Goal: Task Accomplishment & Management: Use online tool/utility

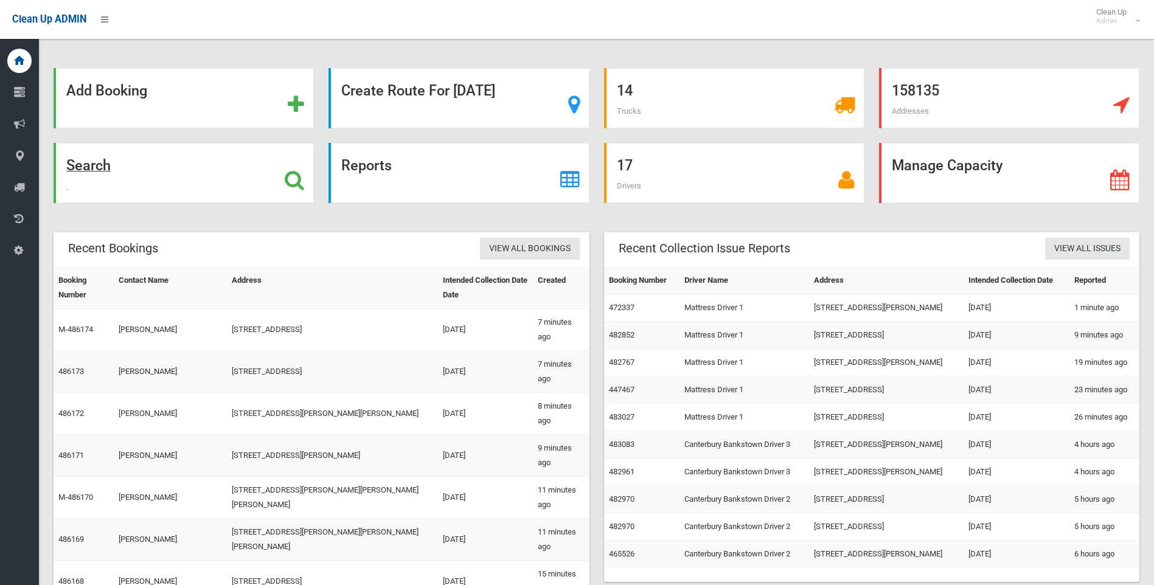
click at [299, 186] on icon at bounding box center [294, 180] width 19 height 21
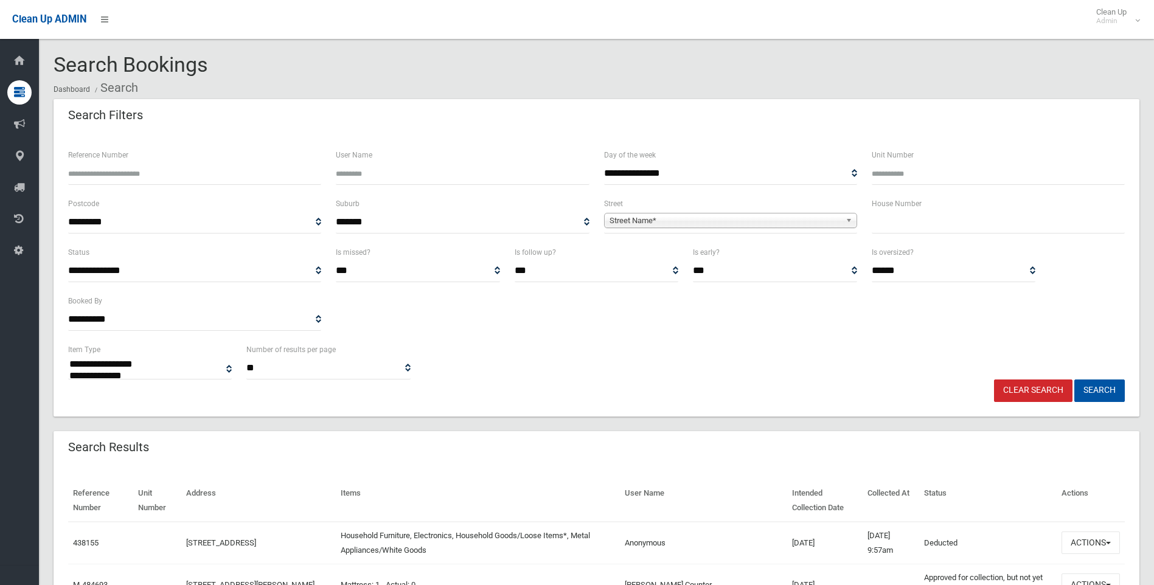
select select
click at [736, 227] on span "Street Name*" at bounding box center [725, 221] width 231 height 15
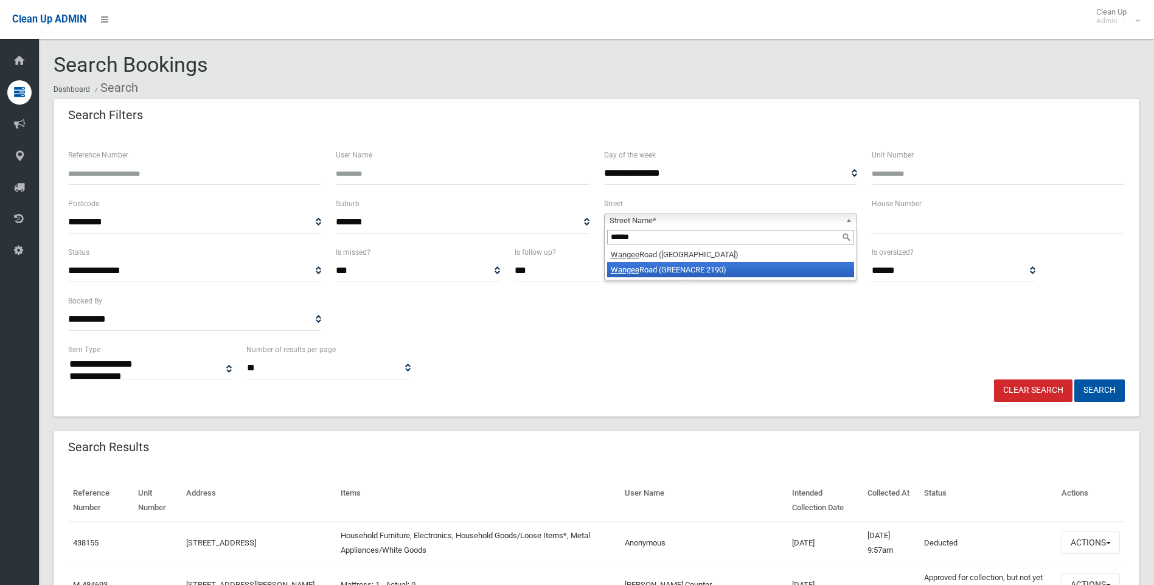
type input "******"
click at [719, 270] on li "Wangee Road (GREENACRE 2190)" at bounding box center [730, 269] width 247 height 15
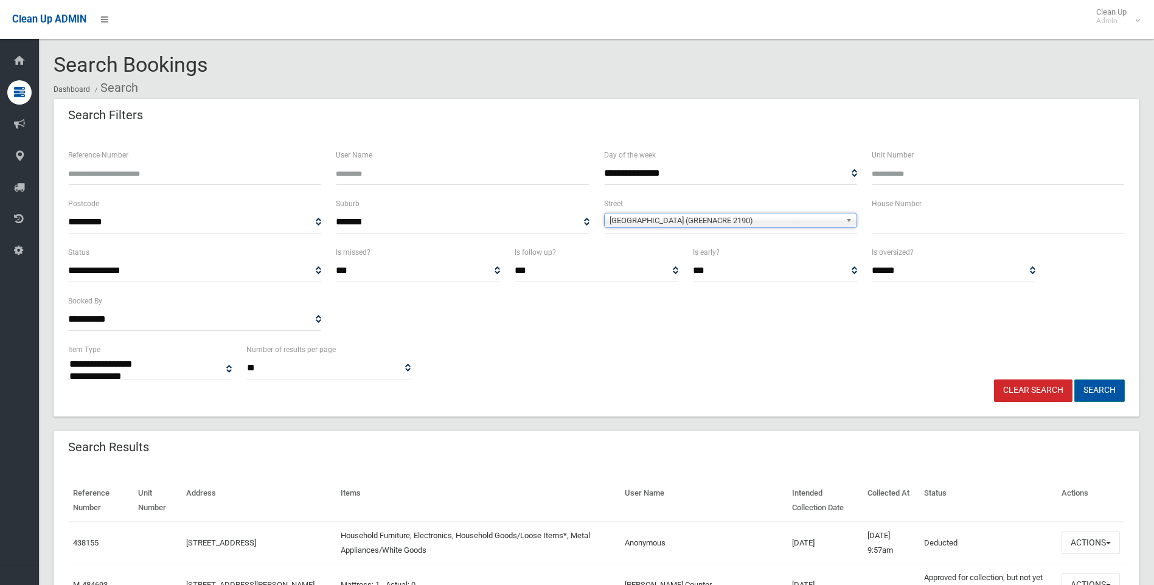
click at [1101, 388] on button "Search" at bounding box center [1100, 391] width 51 height 23
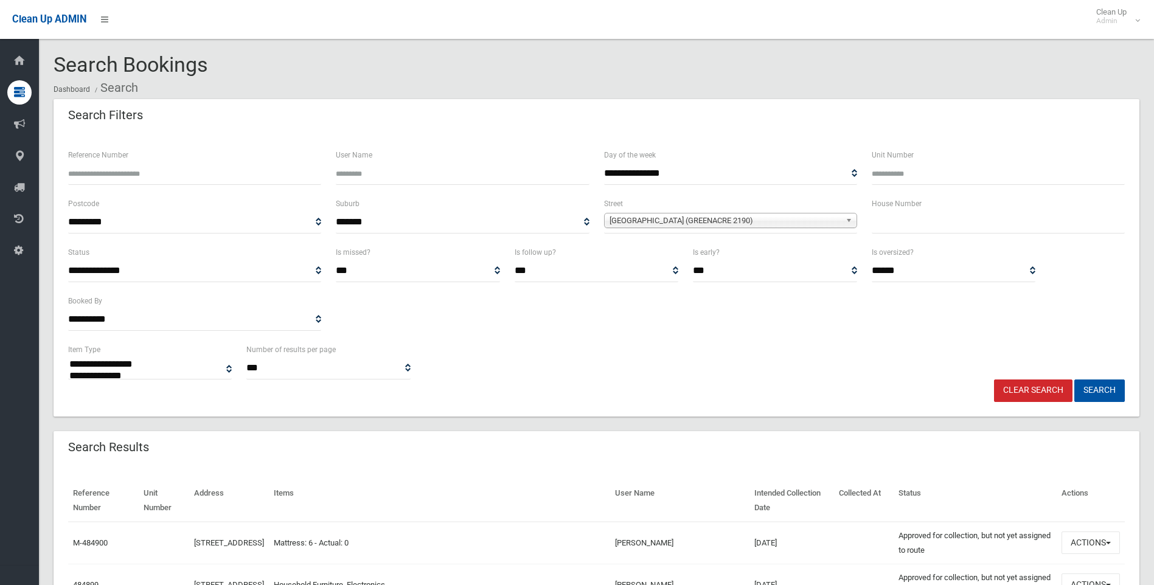
select select
click at [904, 213] on input "text" at bounding box center [998, 222] width 253 height 23
type input "**"
click at [1075, 380] on button "Search" at bounding box center [1100, 391] width 51 height 23
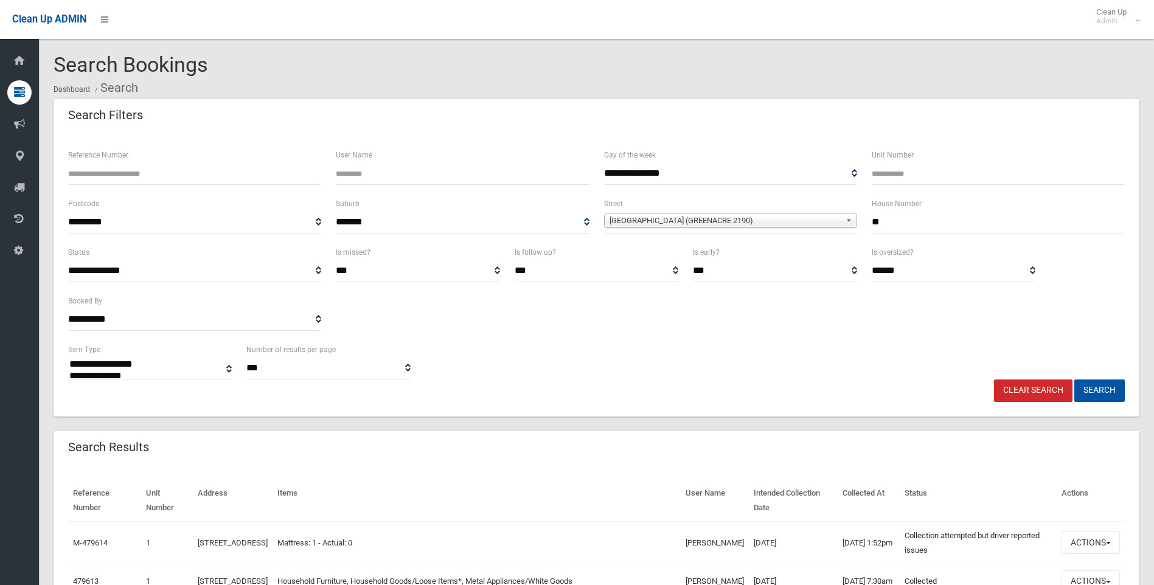
select select
click at [1098, 397] on button "Search" at bounding box center [1100, 391] width 51 height 23
select select
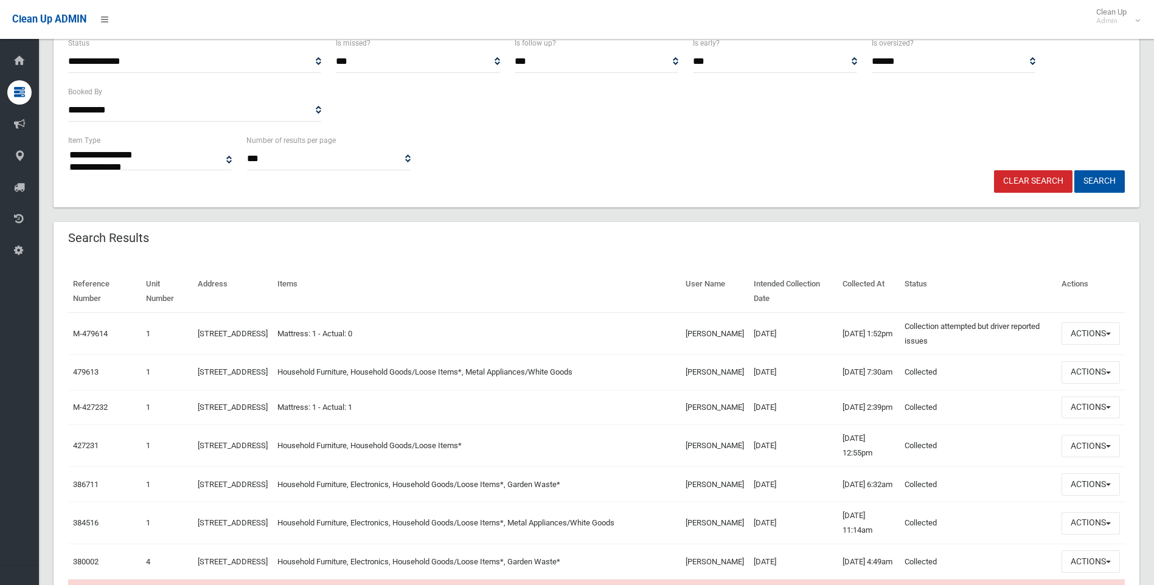
scroll to position [243, 0]
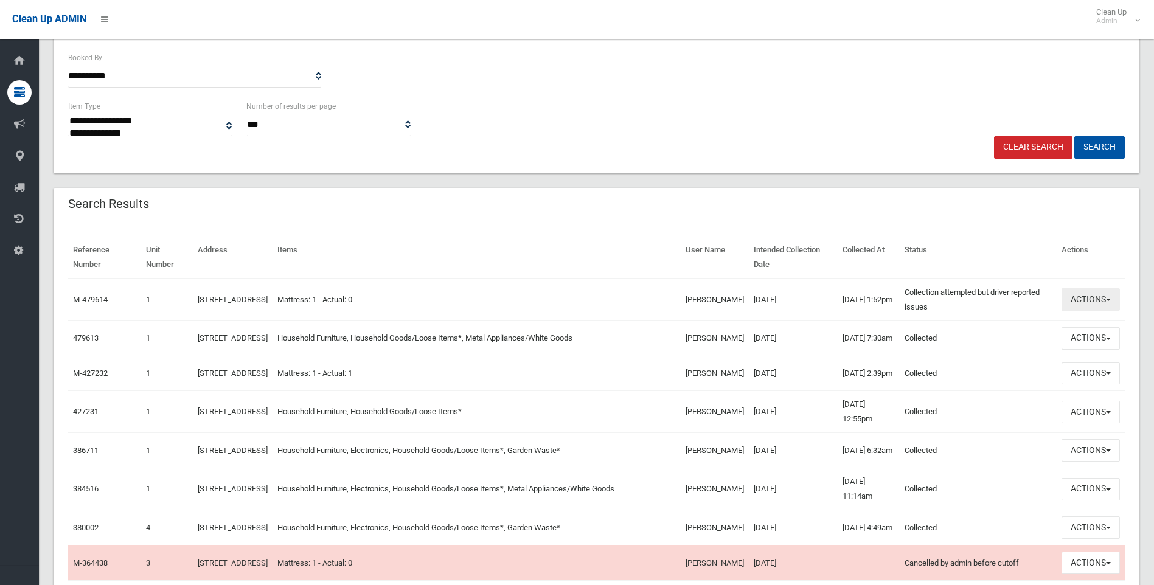
click at [1090, 299] on button "Actions" at bounding box center [1091, 299] width 58 height 23
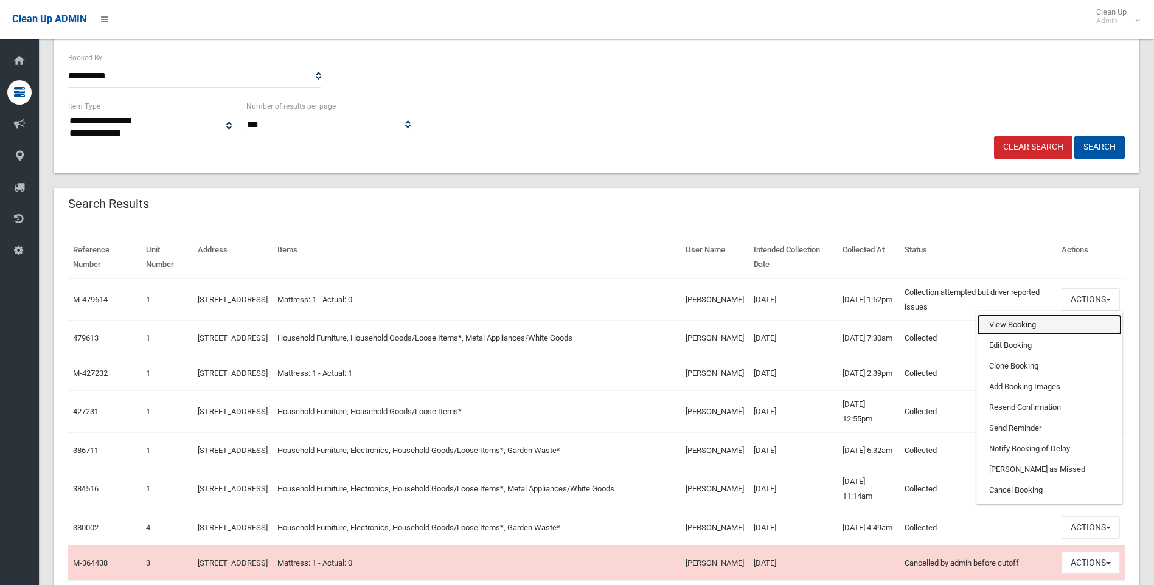
click at [1000, 331] on link "View Booking" at bounding box center [1049, 325] width 145 height 21
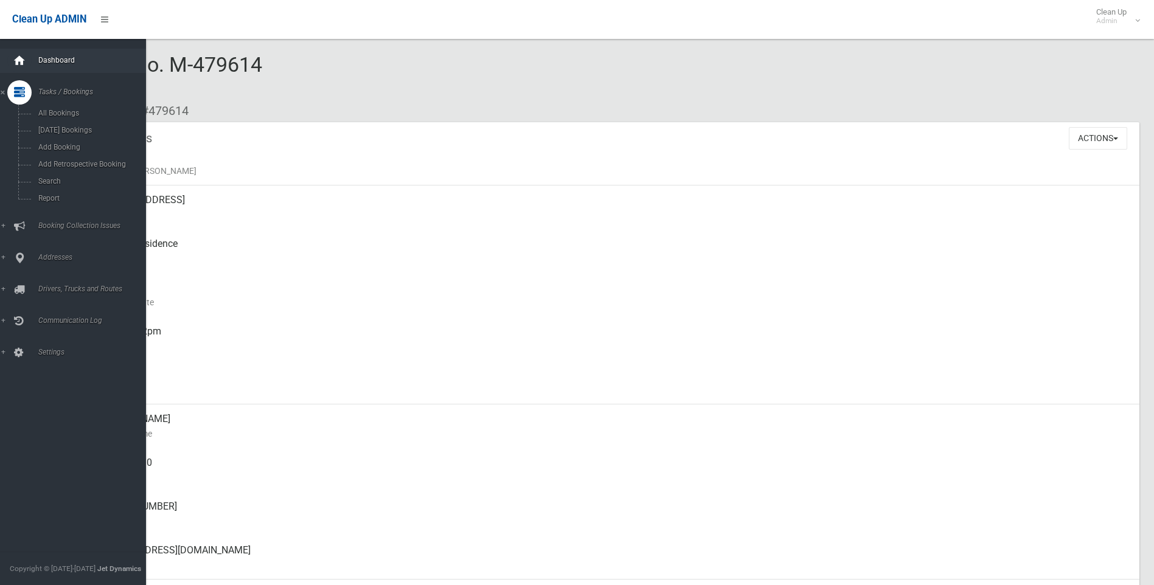
click at [21, 63] on icon at bounding box center [19, 61] width 13 height 24
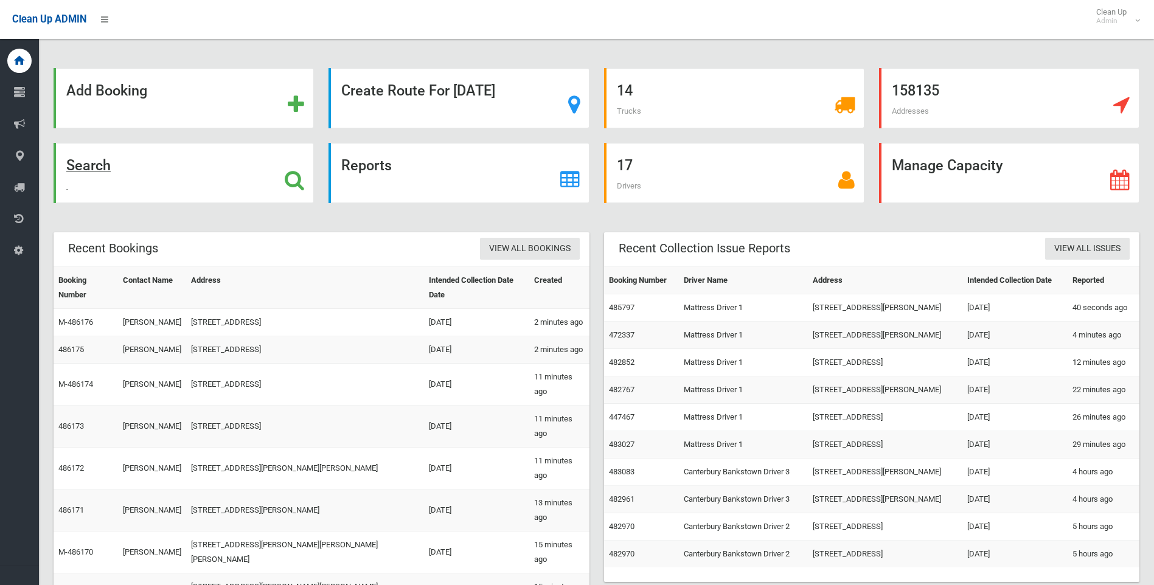
click at [245, 173] on div "Search" at bounding box center [184, 173] width 260 height 60
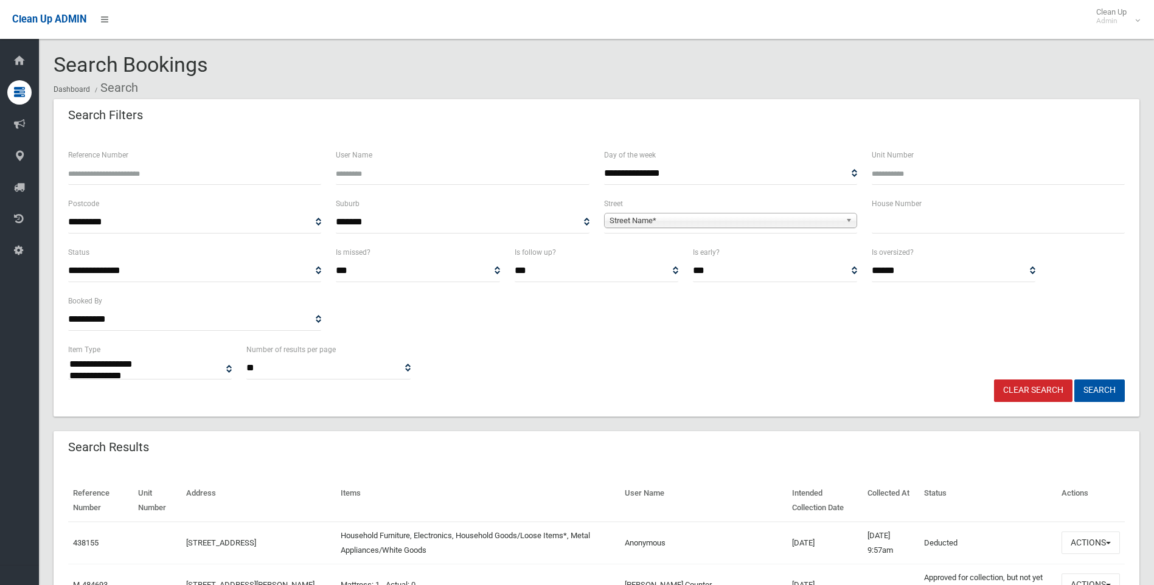
select select
click at [201, 176] on input "Reference Number" at bounding box center [194, 173] width 253 height 23
click at [179, 169] on input "Reference Number" at bounding box center [194, 173] width 253 height 23
click at [887, 229] on input "text" at bounding box center [998, 222] width 253 height 23
type input "**"
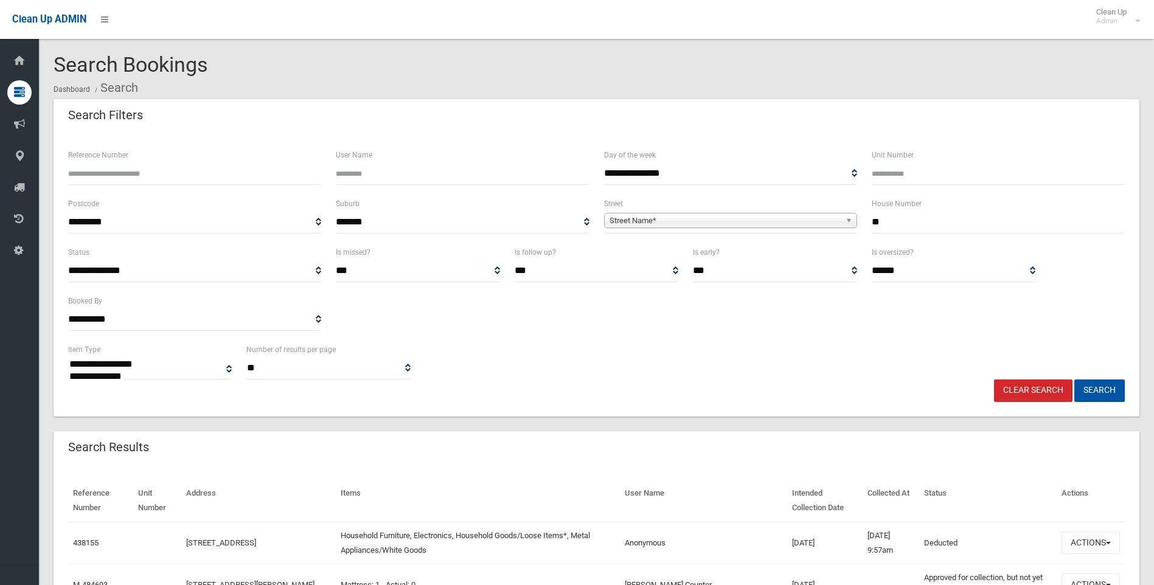
click at [784, 226] on span "Street Name*" at bounding box center [725, 221] width 231 height 15
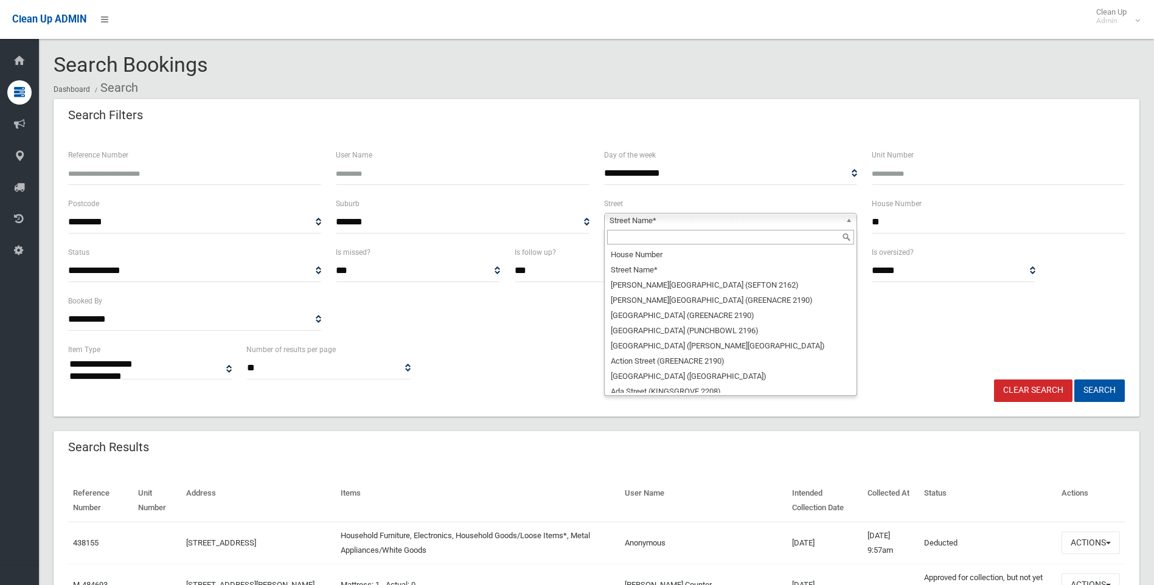
click at [728, 234] on input "text" at bounding box center [730, 237] width 247 height 15
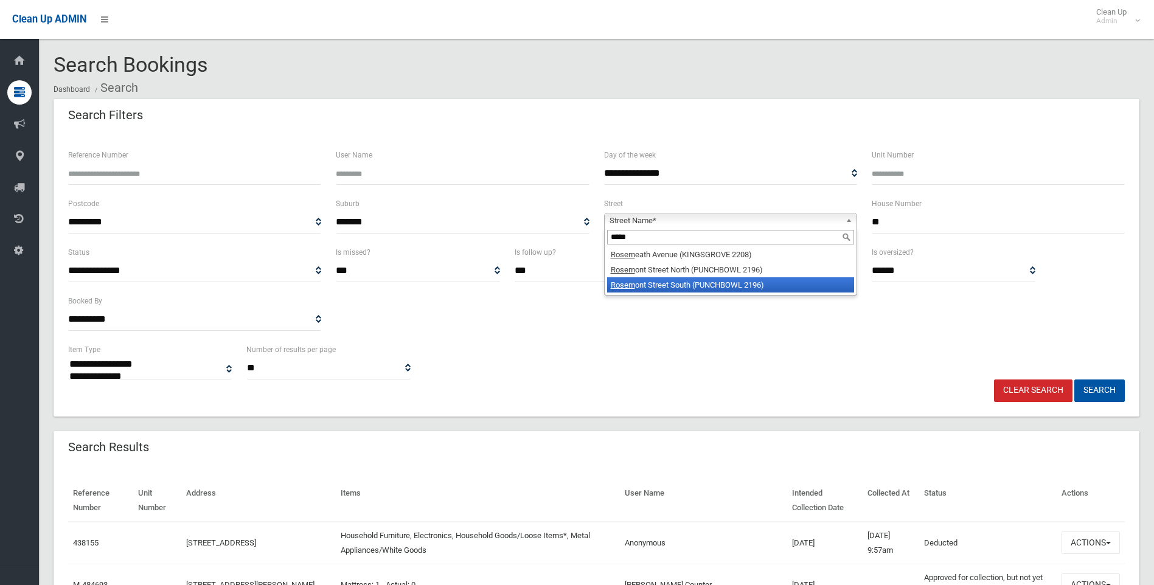
type input "*****"
click at [754, 282] on li "Rosem ont Street South (PUNCHBOWL 2196)" at bounding box center [730, 284] width 247 height 15
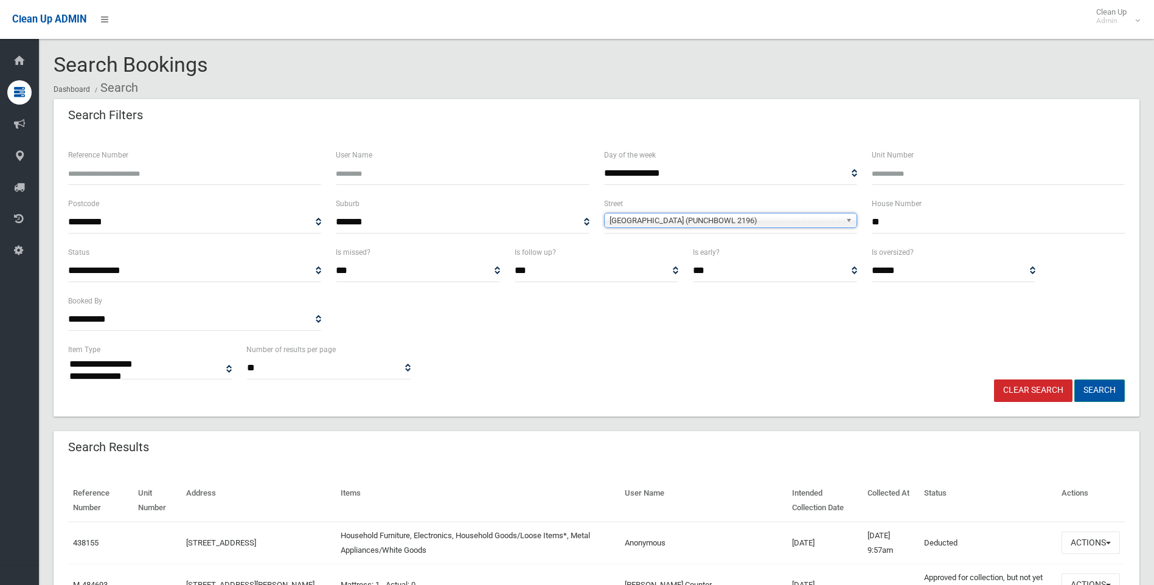
click at [1110, 391] on button "Search" at bounding box center [1100, 391] width 51 height 23
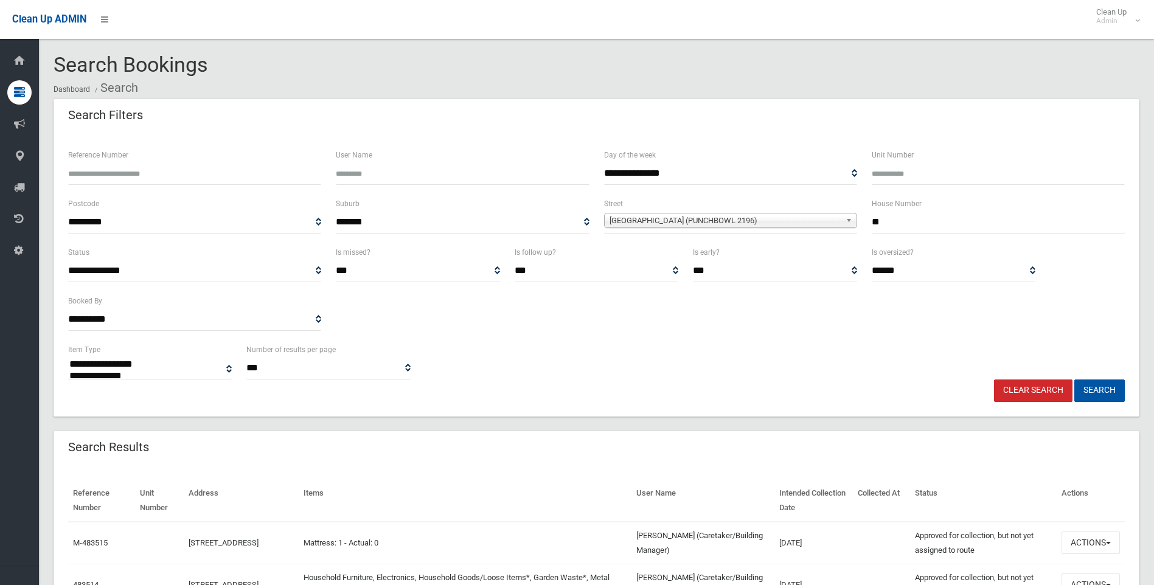
select select
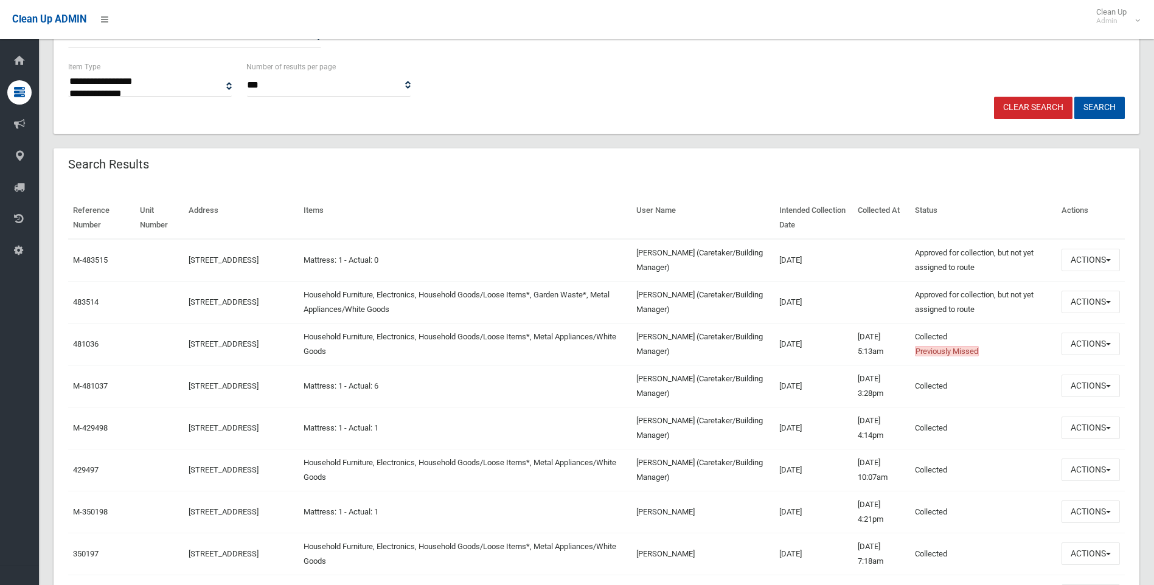
scroll to position [304, 0]
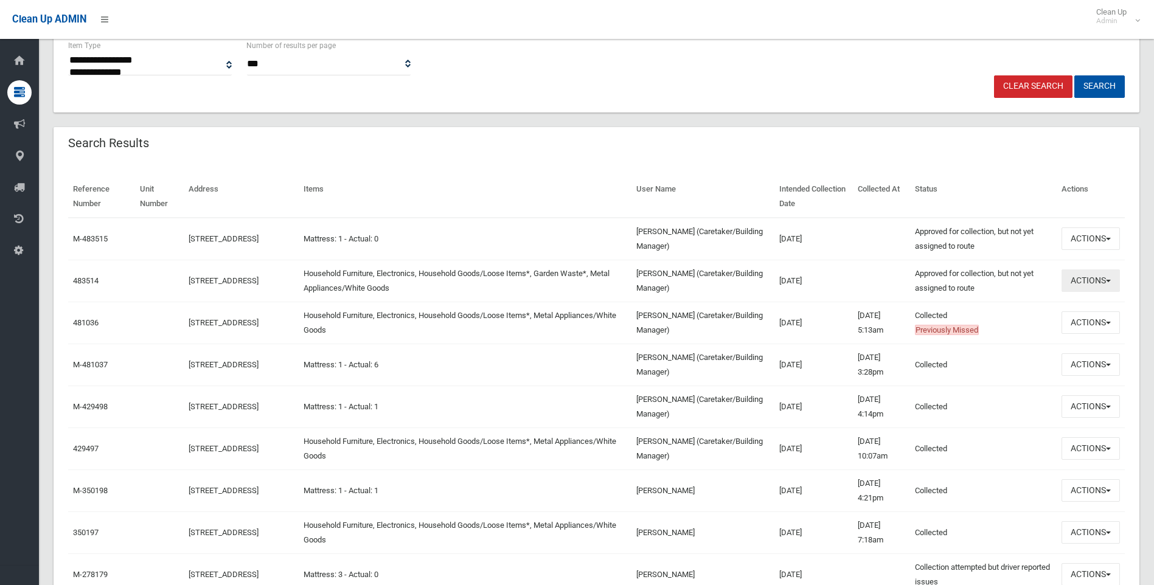
click at [1089, 284] on button "Actions" at bounding box center [1091, 281] width 58 height 23
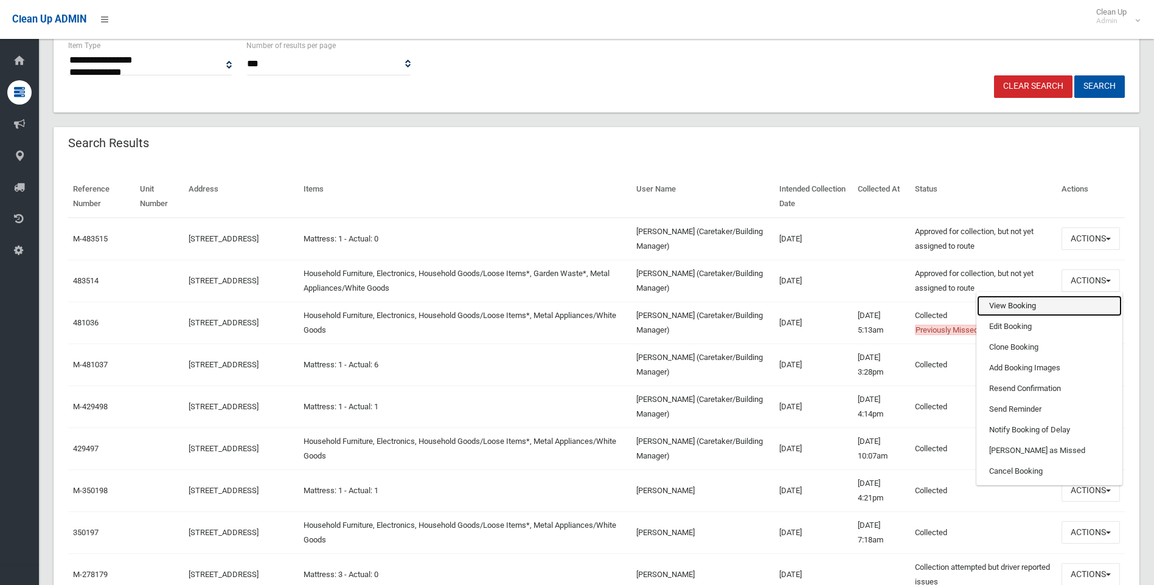
click at [1040, 302] on link "View Booking" at bounding box center [1049, 306] width 145 height 21
